Goal: Information Seeking & Learning: Learn about a topic

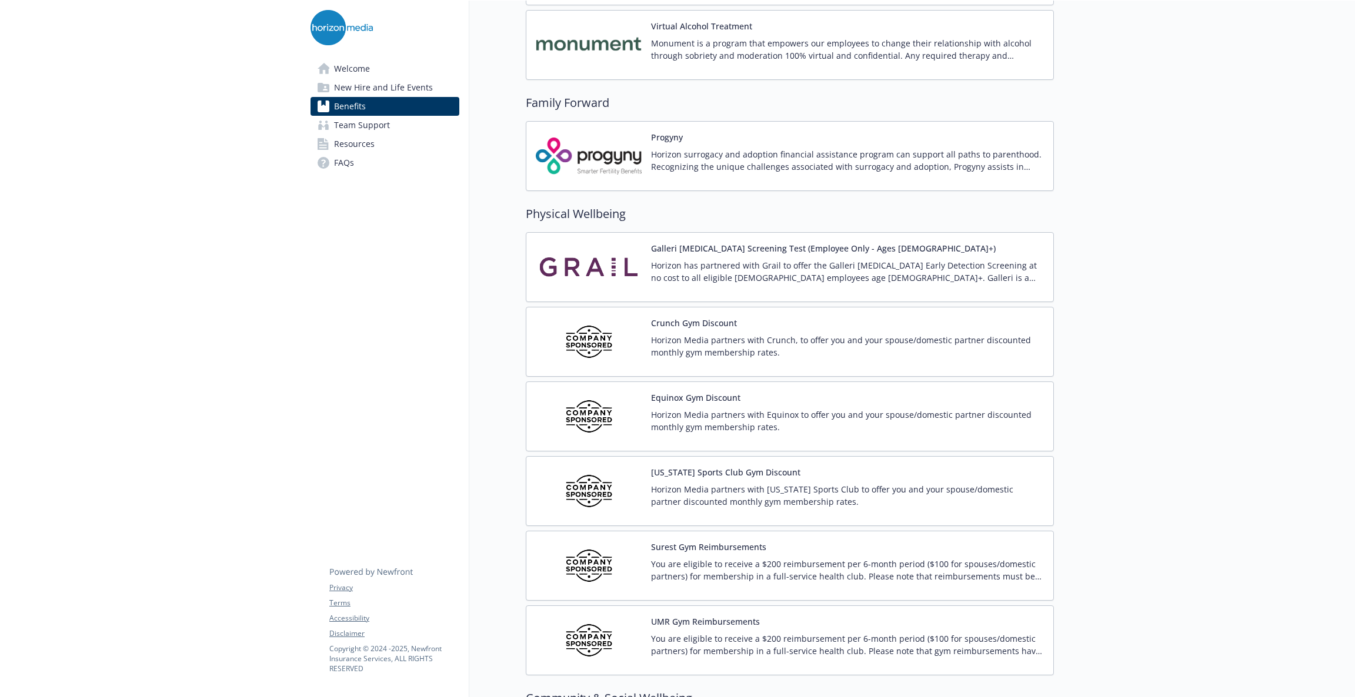
scroll to position [1793, 0]
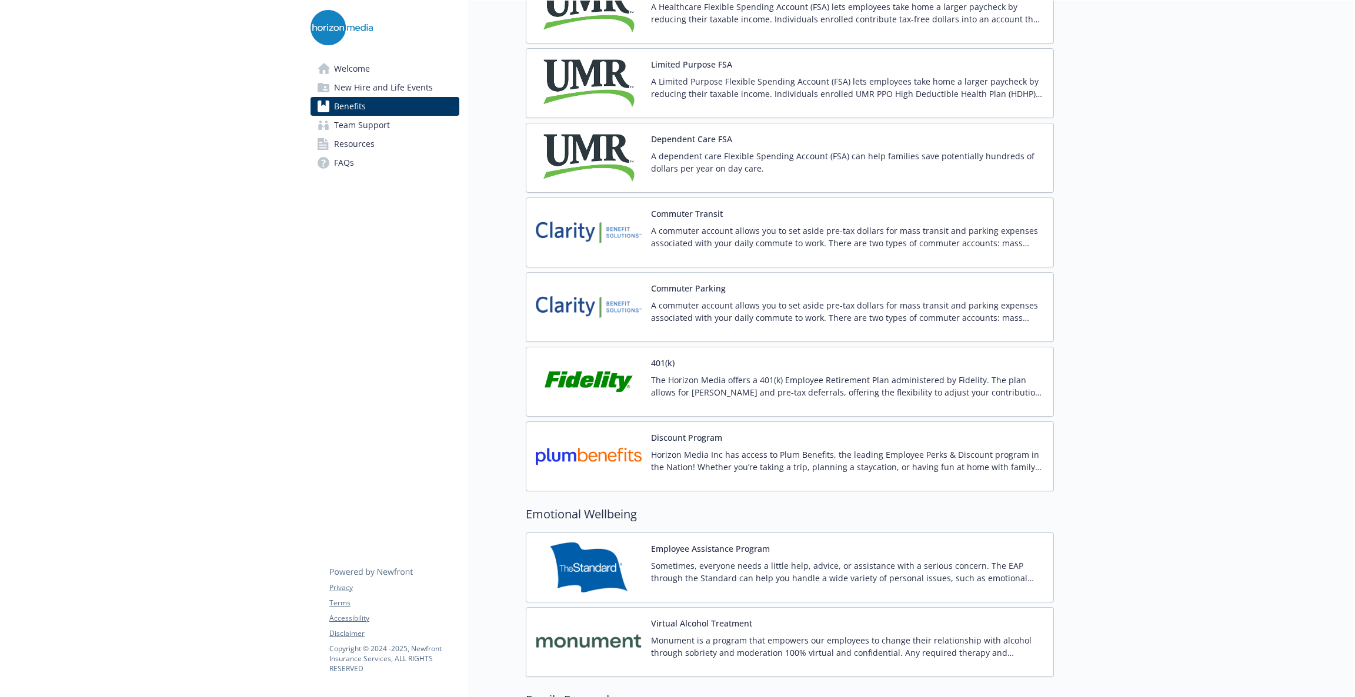
click at [679, 291] on button "Commuter Parking" at bounding box center [688, 288] width 75 height 12
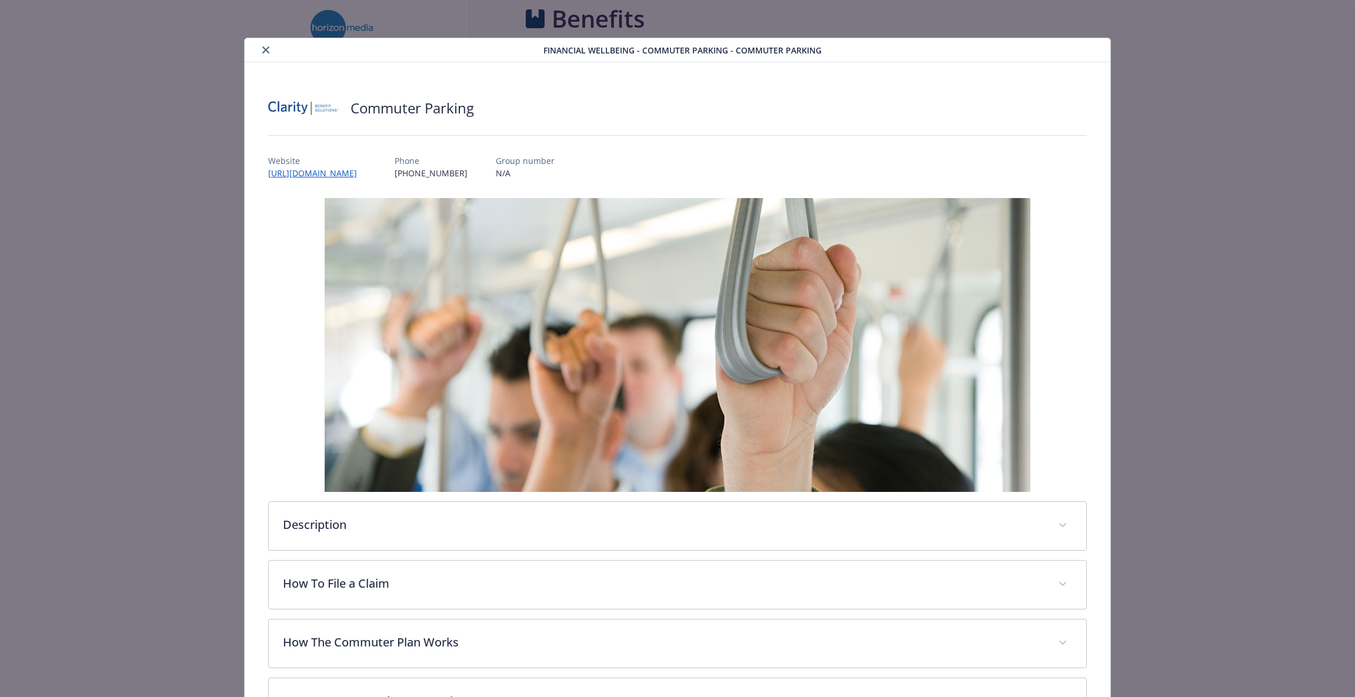
scroll to position [1793, 0]
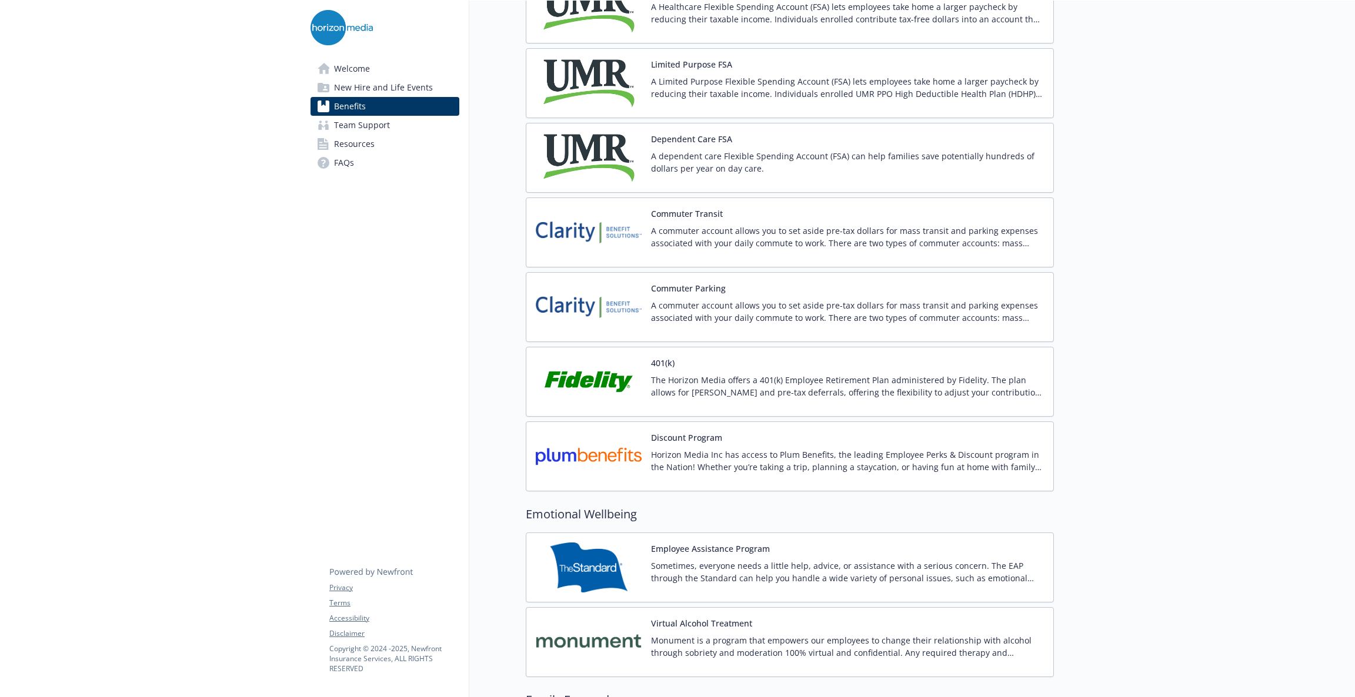
click at [703, 239] on p "A commuter account allows you to set aside pre-tax dollars for mass transit and…" at bounding box center [847, 237] width 393 height 25
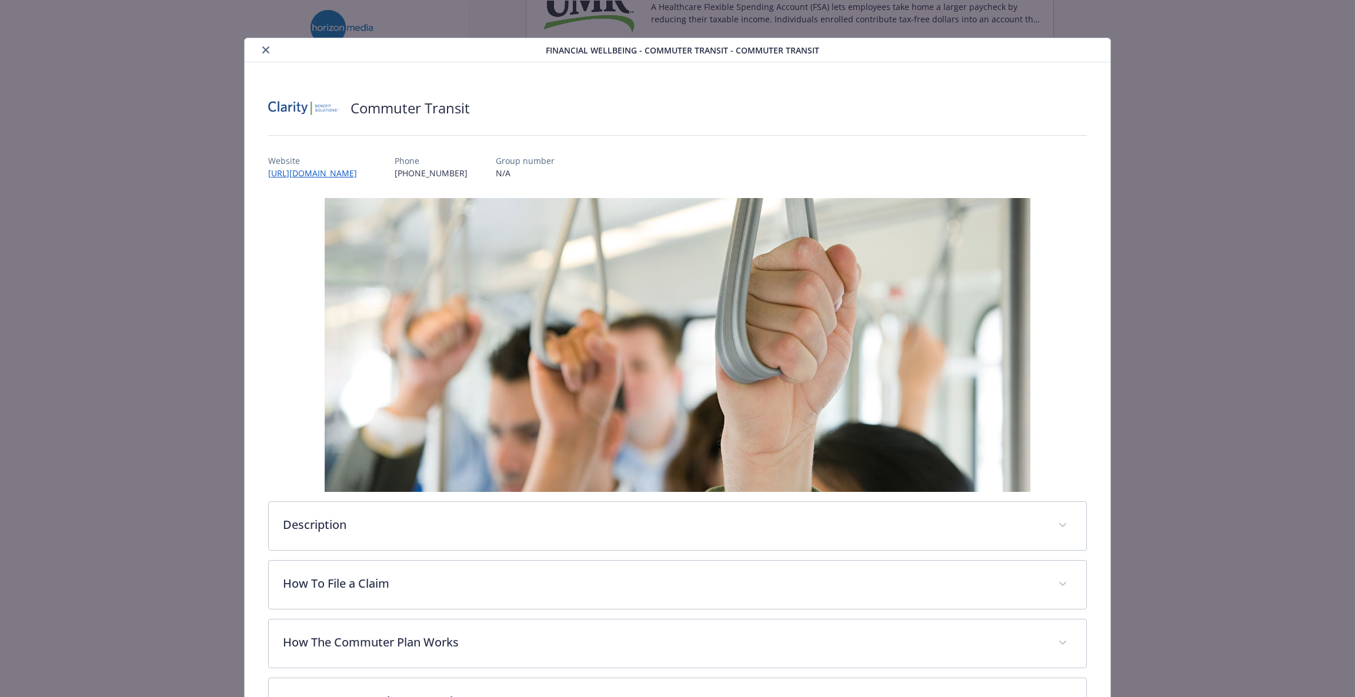
scroll to position [35, 0]
